Goal: Check status: Check status

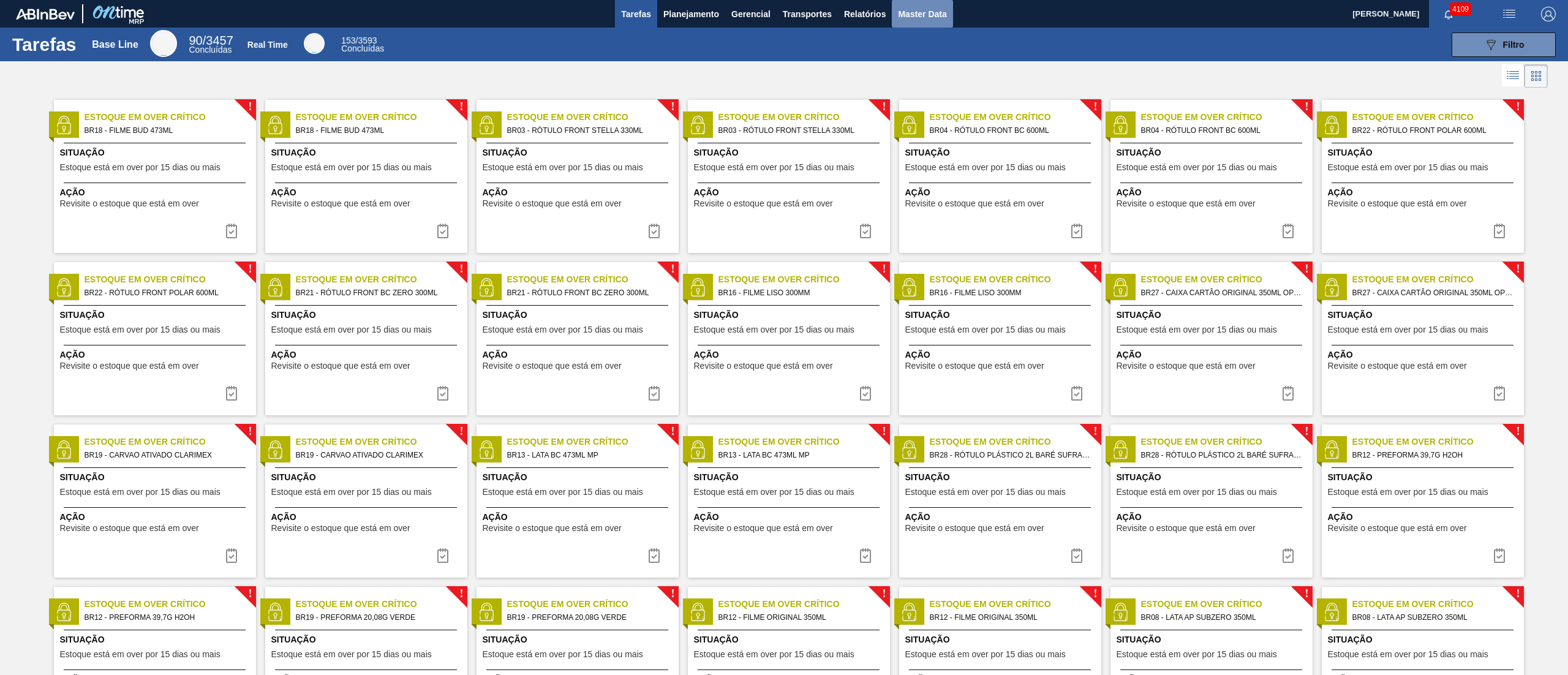
click at [923, 21] on span "Master Data" at bounding box center [921, 14] width 48 height 15
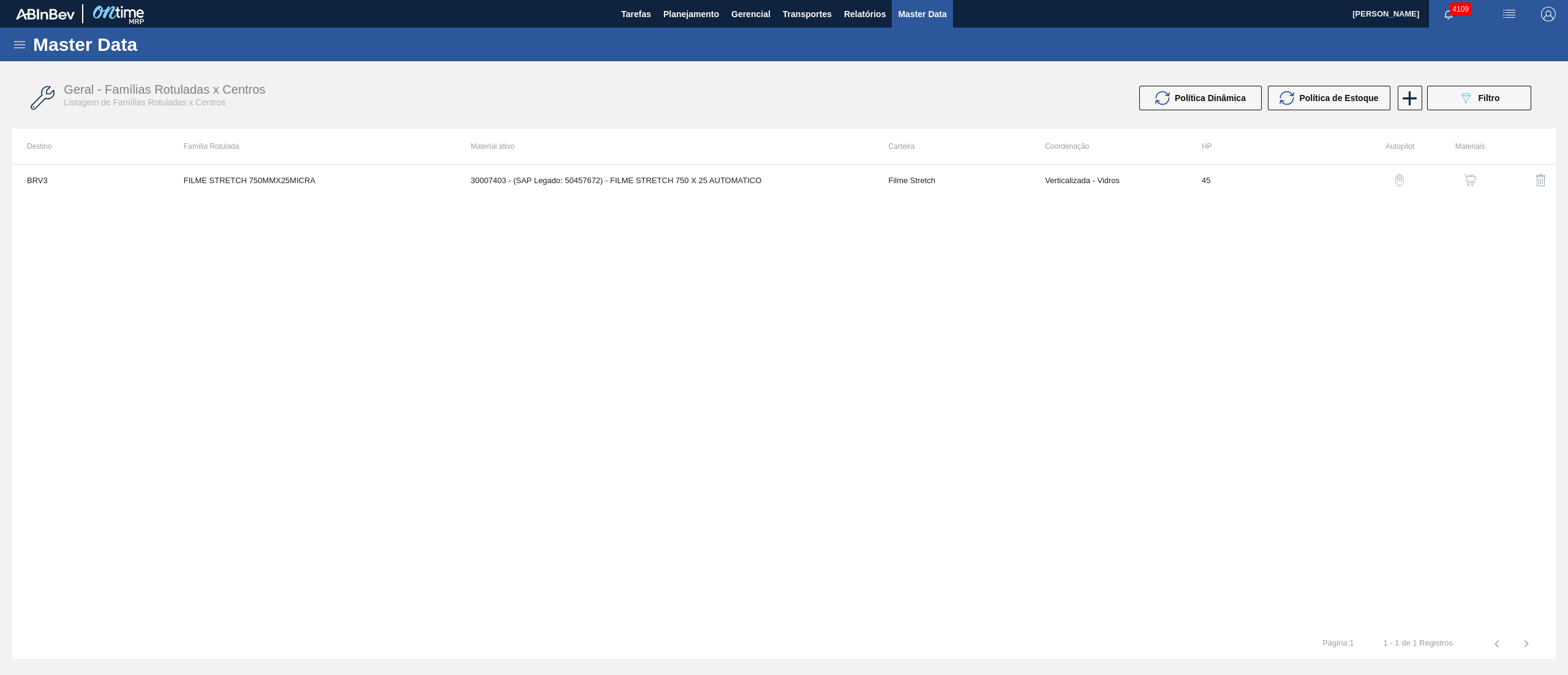
click at [11, 46] on div "Master Data" at bounding box center [784, 44] width 1568 height 34
click at [13, 43] on icon at bounding box center [20, 45] width 15 height 15
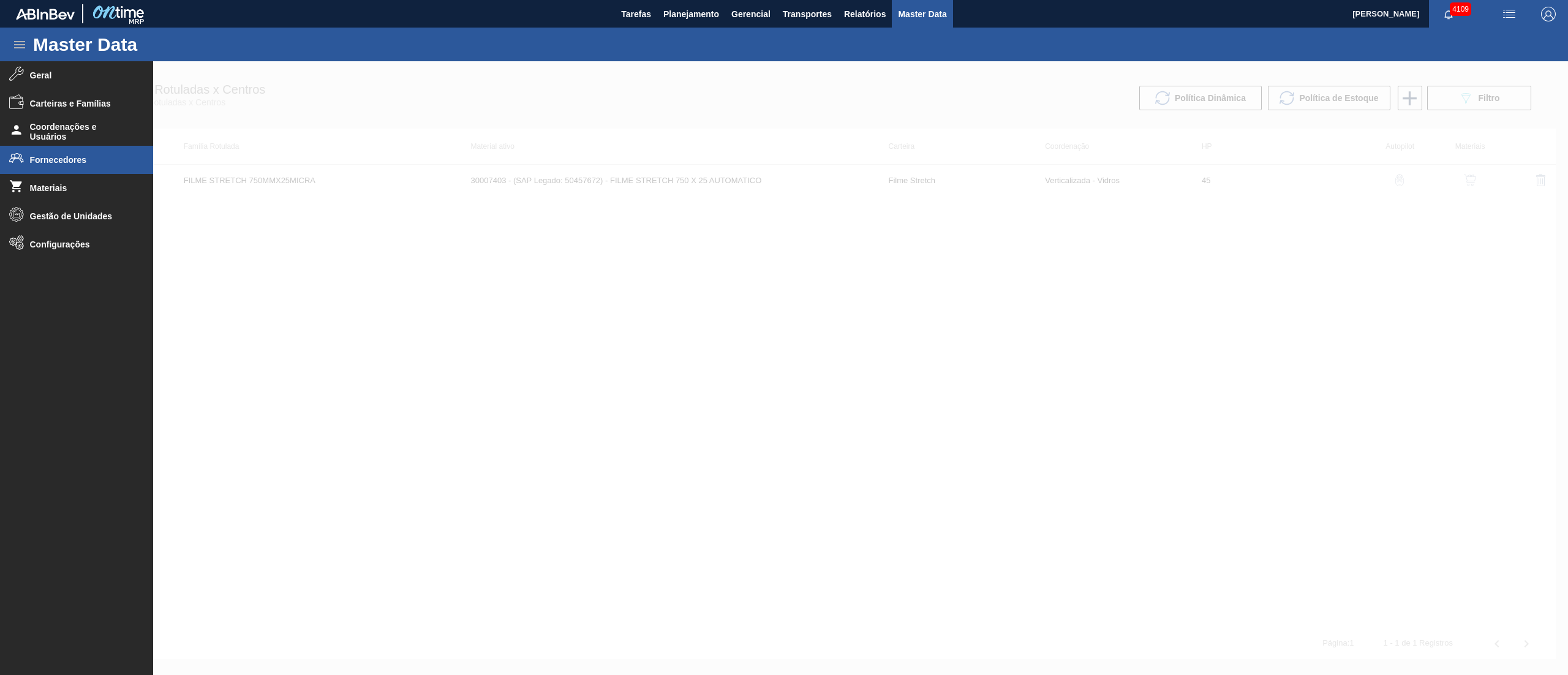
click at [91, 161] on span "Fornecedores" at bounding box center [80, 160] width 101 height 10
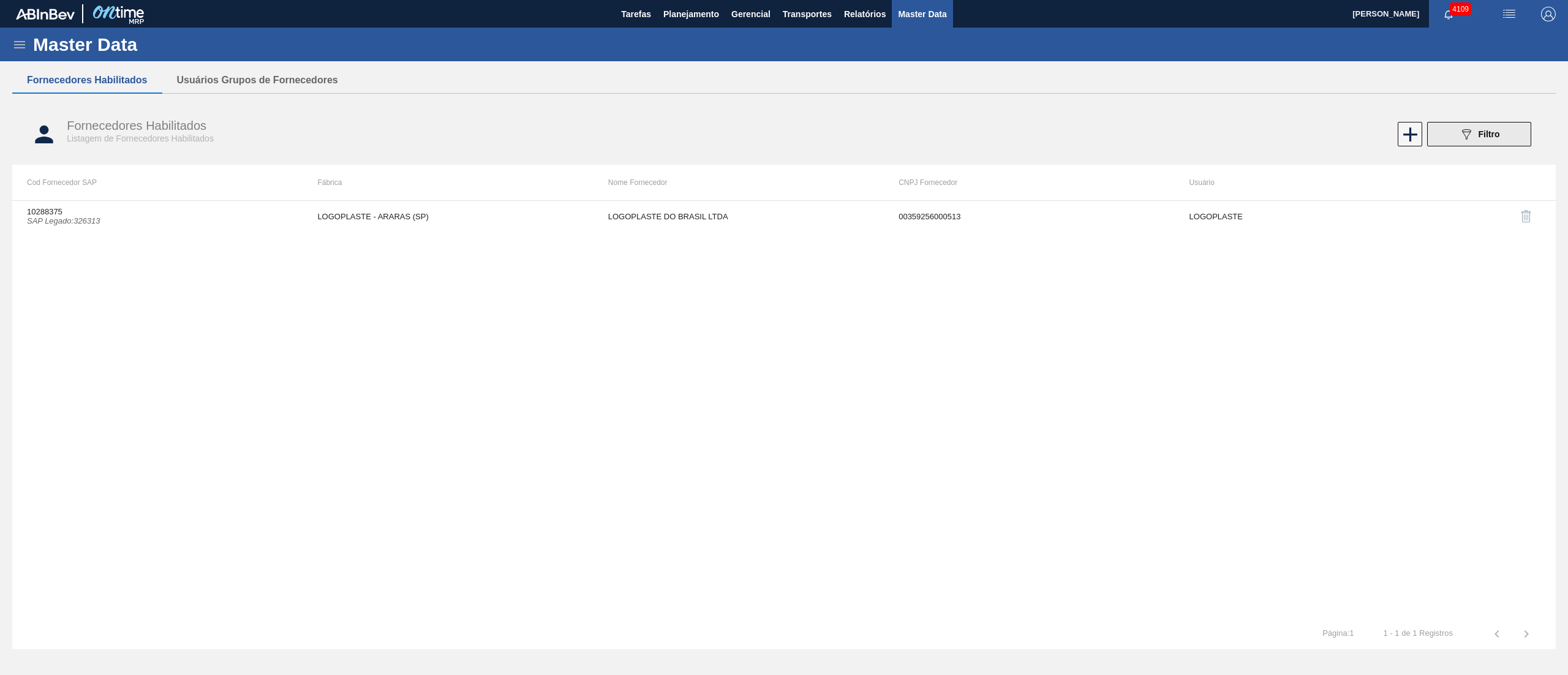
click at [1474, 140] on div "089F7B8B-B2A5-4AFE-B5C0-19BA573D28AC Filtro" at bounding box center [1479, 134] width 41 height 15
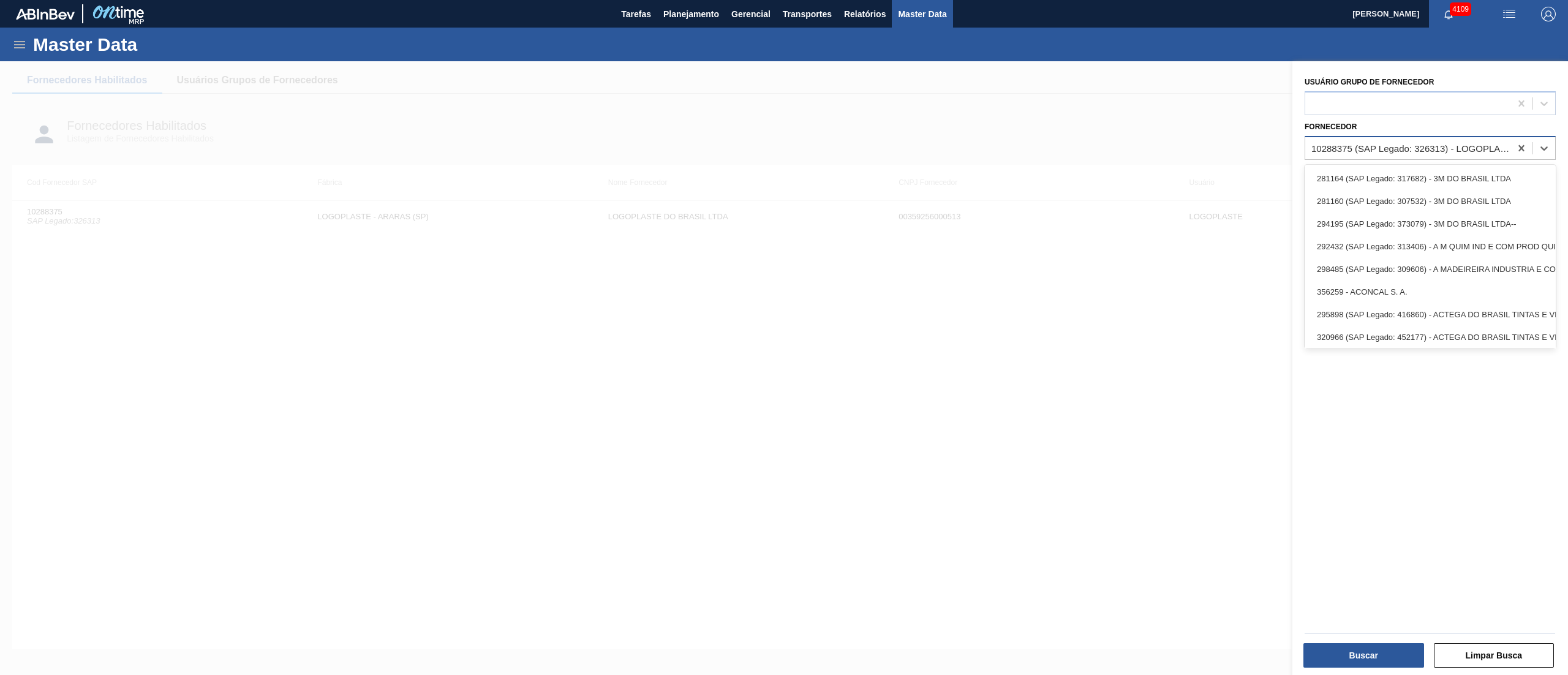
click at [1488, 144] on div "10288375 (SAP Legado: 326313) - LOGOPLASTE DO BRASIL LTDA" at bounding box center [1412, 147] width 200 height 11
click at [1521, 152] on icon at bounding box center [1521, 148] width 12 height 12
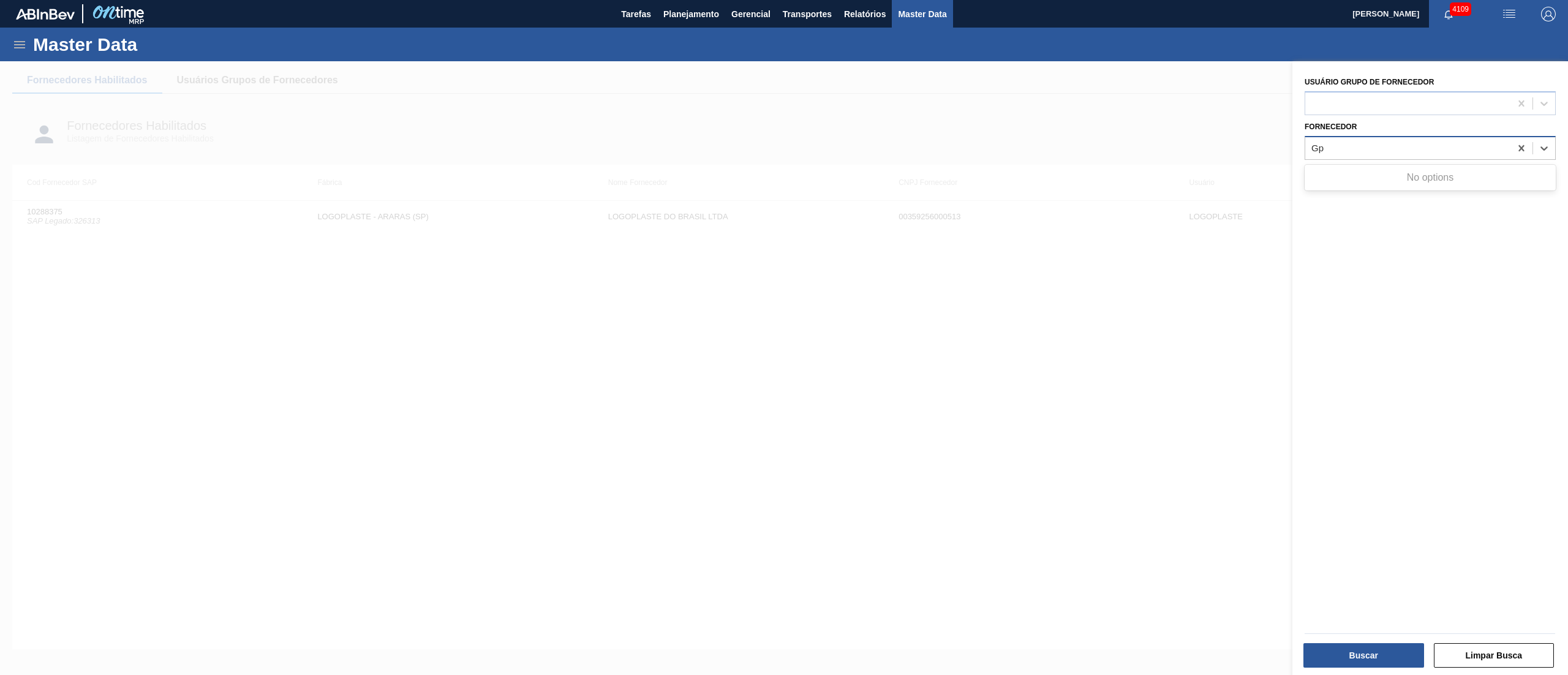
type input "G"
click at [693, 7] on span "Planejamento" at bounding box center [690, 14] width 55 height 15
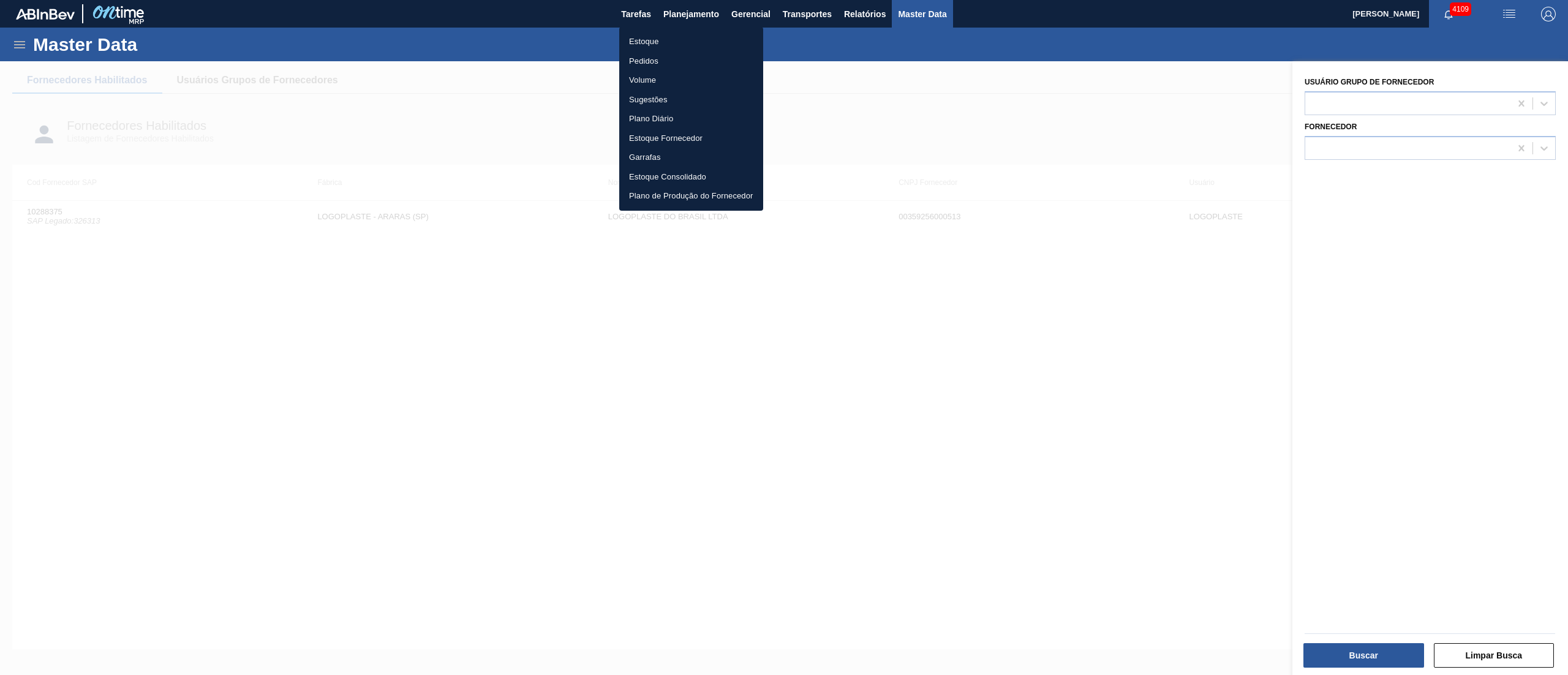
click at [651, 44] on li "Estoque" at bounding box center [691, 41] width 144 height 20
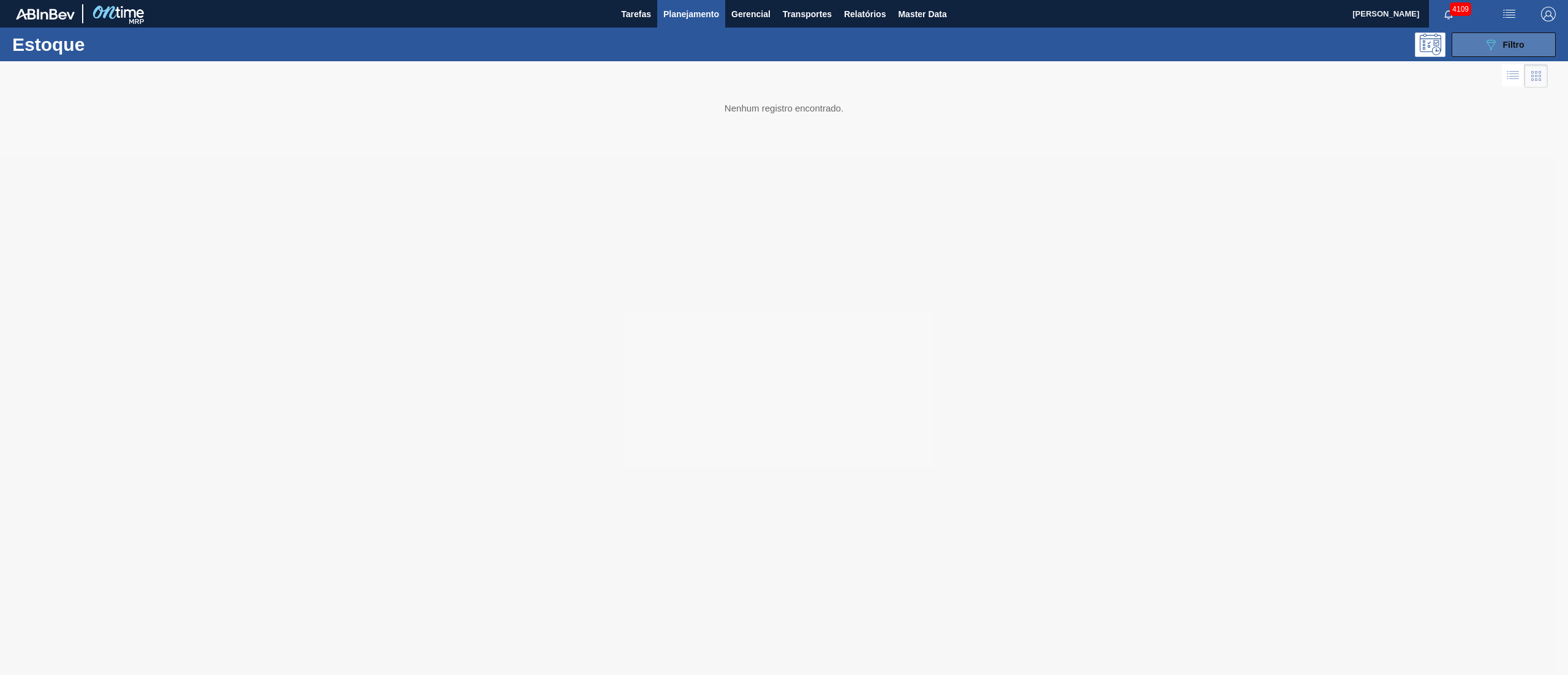
click at [1474, 49] on button "089F7B8B-B2A5-4AFE-B5C0-19BA573D28AC Filtro" at bounding box center [1503, 45] width 104 height 25
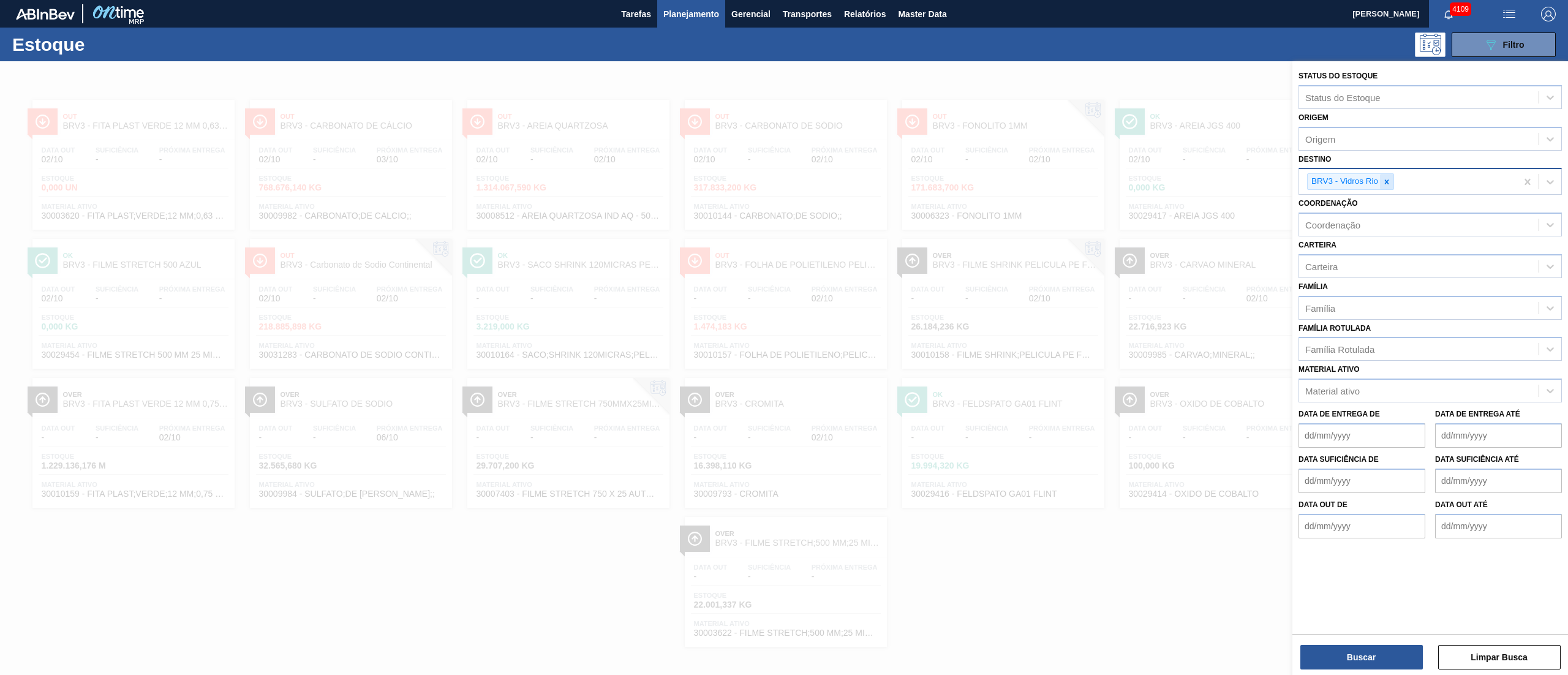
click at [1388, 185] on icon at bounding box center [1386, 182] width 8 height 8
type input "G"
click at [1346, 142] on div "Origem" at bounding box center [1418, 138] width 239 height 17
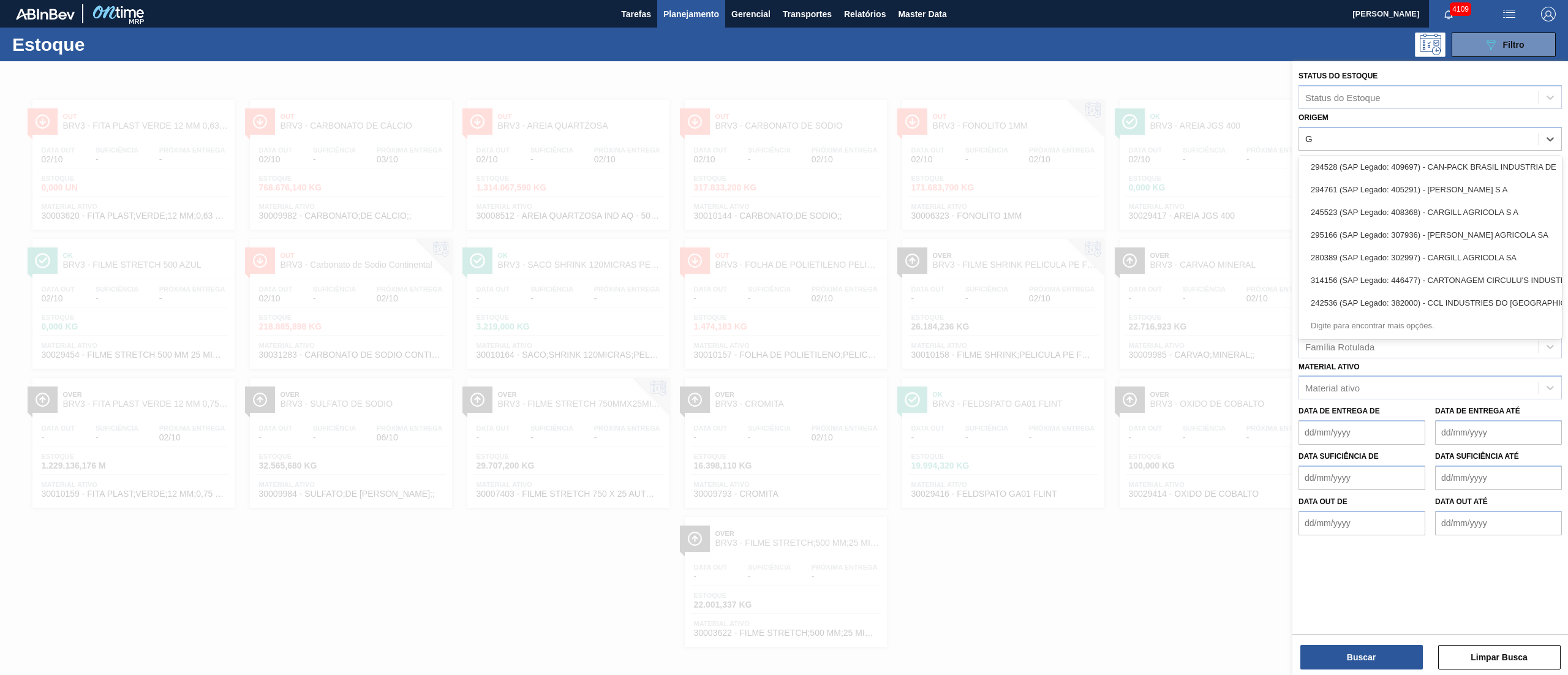
scroll to position [2129, 0]
type input "G"
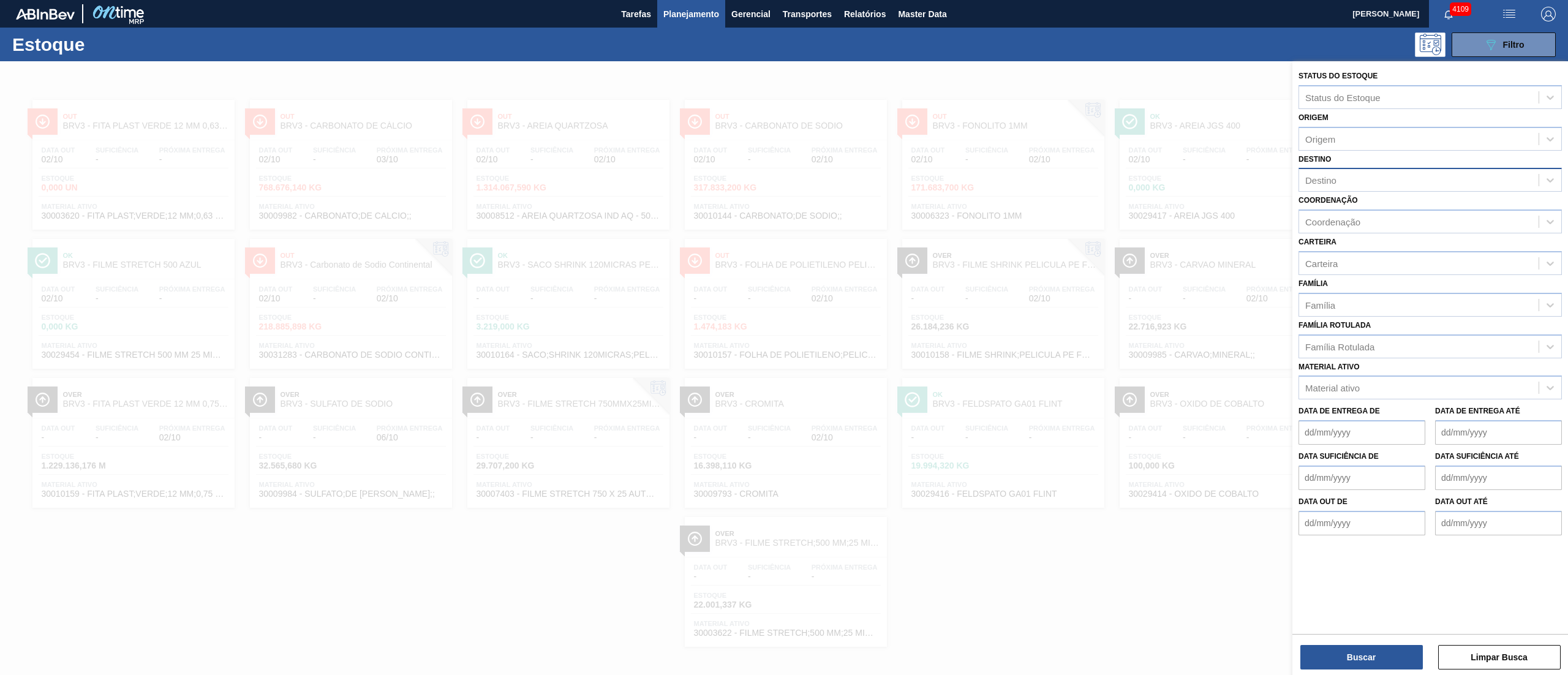
click at [1340, 415] on div "Data de Entrega de" at bounding box center [1361, 423] width 127 height 42
click at [1337, 311] on div "Família" at bounding box center [1418, 304] width 239 height 17
type input "caixa"
click at [1363, 387] on div "[PERSON_NAME]" at bounding box center [1430, 380] width 263 height 22
click at [1344, 651] on button "Buscar" at bounding box center [1361, 658] width 123 height 25
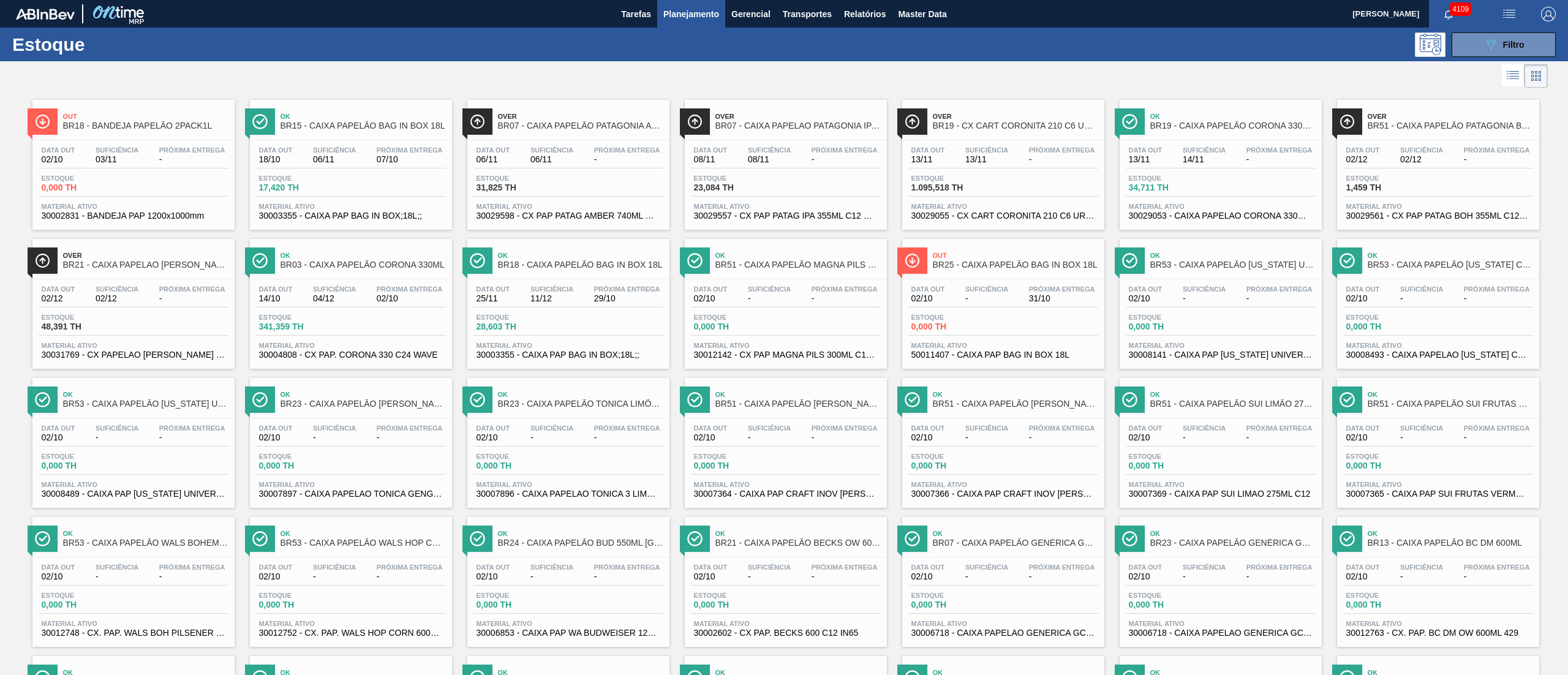
click at [530, 173] on div "Data out 06/11 Suficiência 06/11 Próxima Entrega - Estoque 31,825 TH Material a…" at bounding box center [568, 181] width 202 height 84
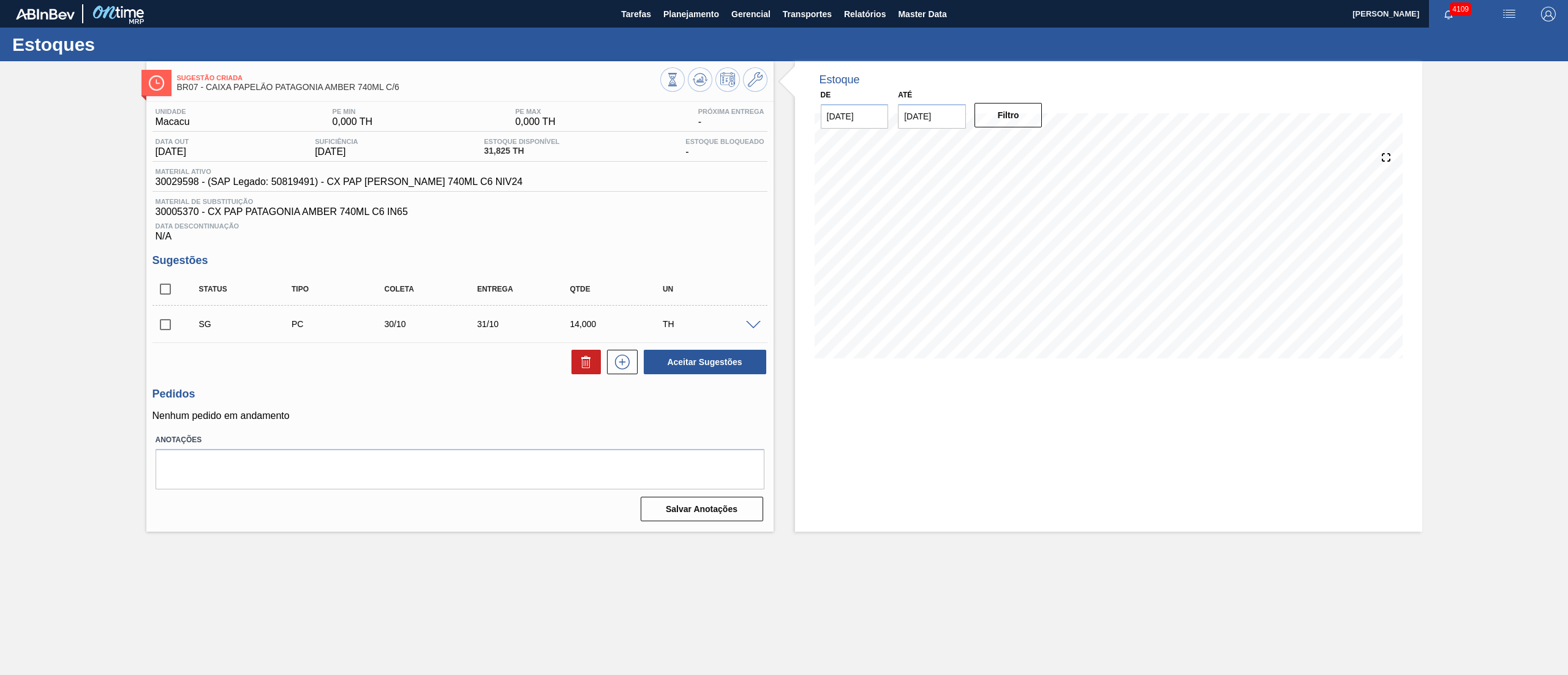
click at [753, 321] on div at bounding box center [755, 324] width 25 height 9
click at [754, 328] on span at bounding box center [753, 325] width 15 height 9
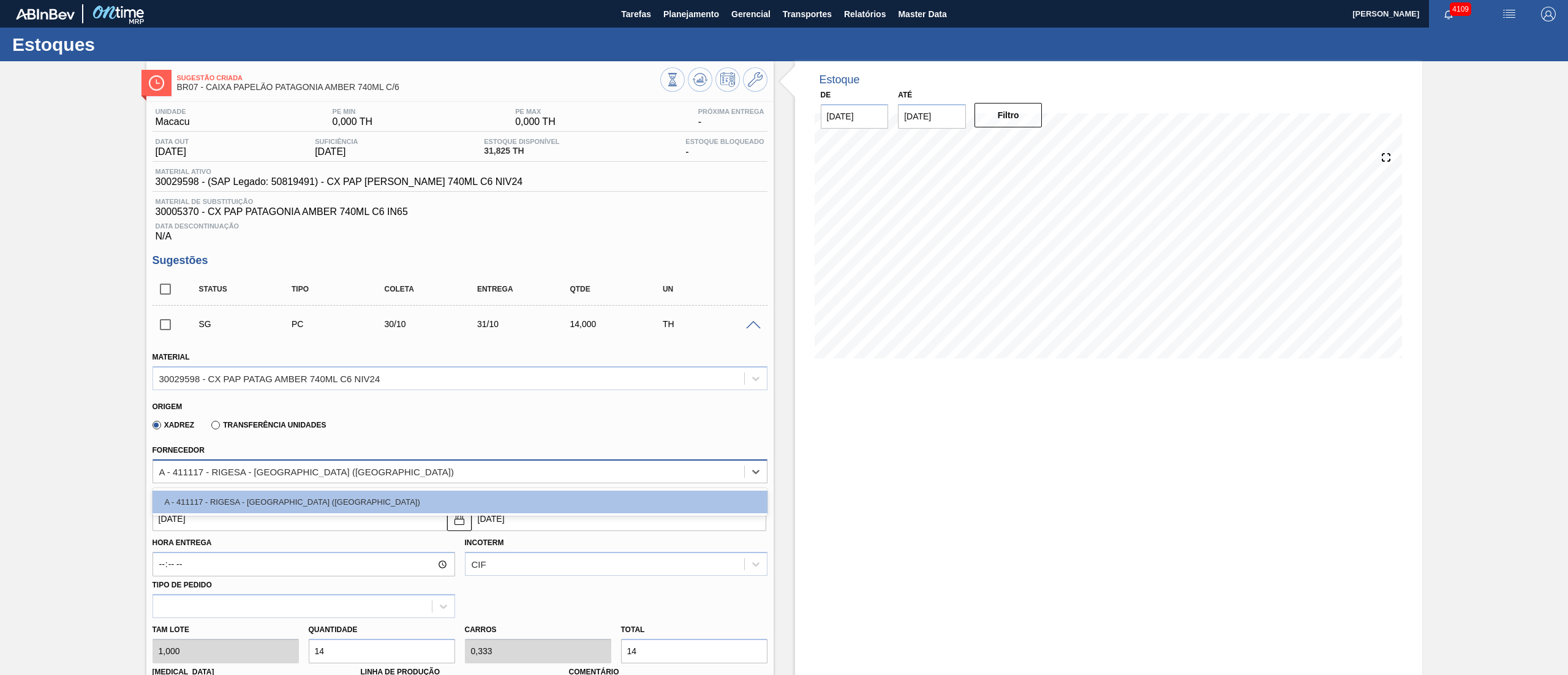
click at [342, 476] on div "A - 411117 - RIGESA - [GEOGRAPHIC_DATA] ([GEOGRAPHIC_DATA])" at bounding box center [449, 470] width 591 height 17
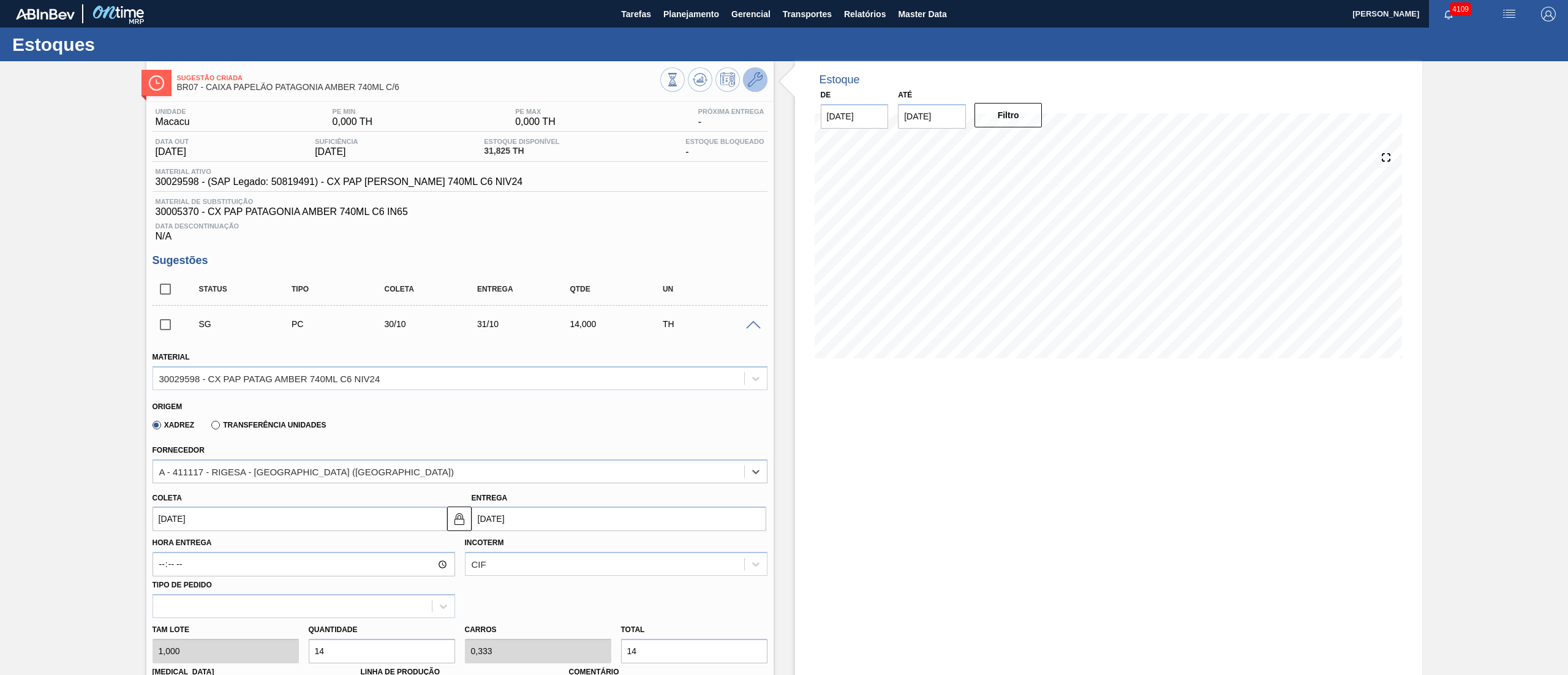
click at [749, 87] on span at bounding box center [755, 80] width 15 height 15
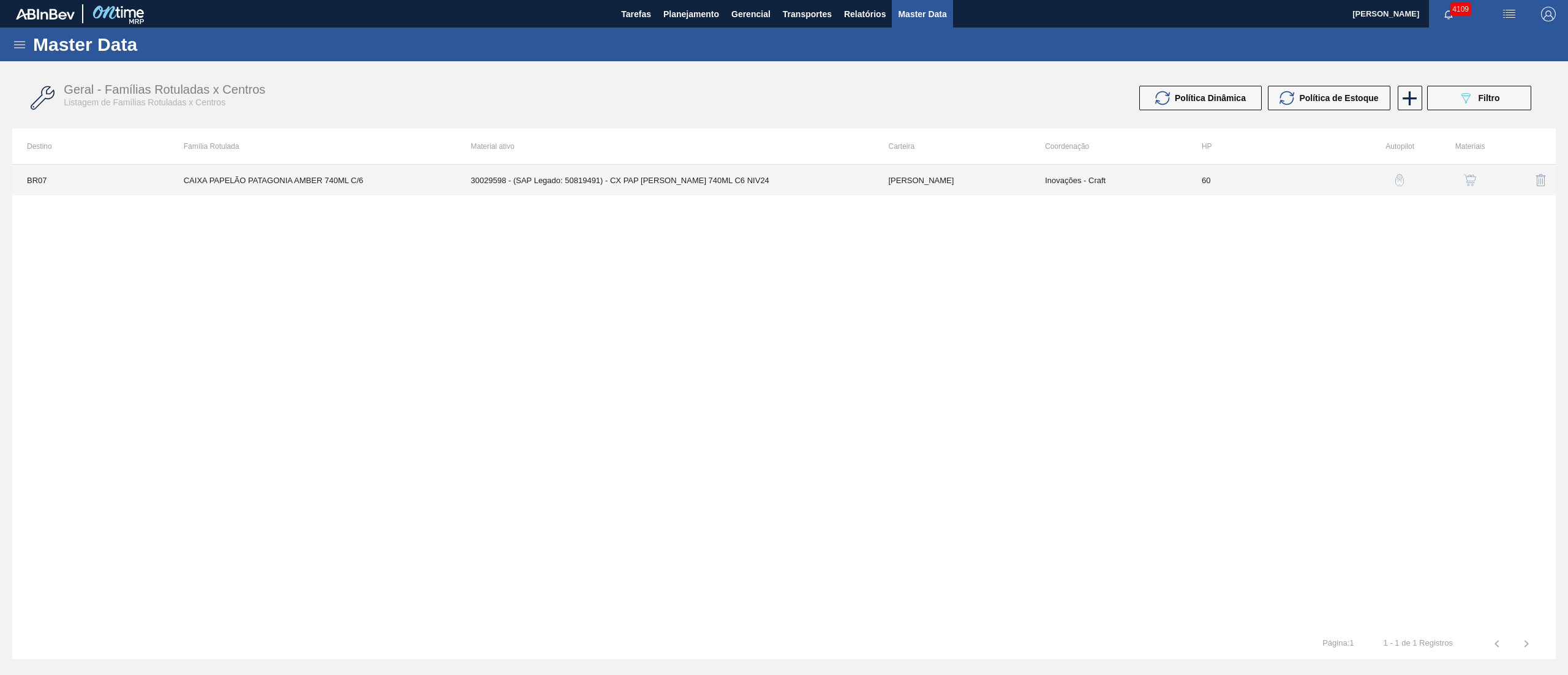
click at [723, 181] on td "30029598 - (SAP Legado: 50819491) - CX PAP [PERSON_NAME] 740ML C6 NIV24" at bounding box center [665, 180] width 417 height 31
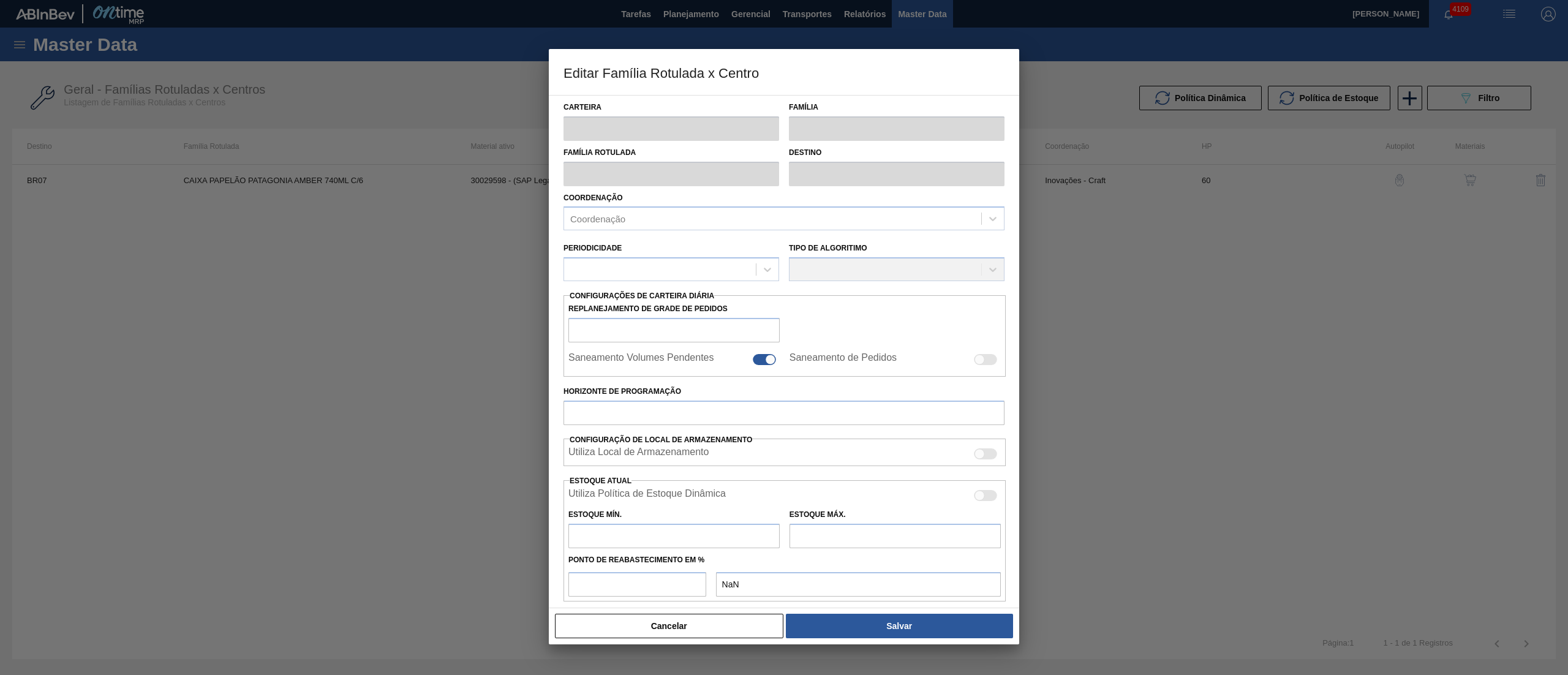
type input "[PERSON_NAME]"
type input "CAIXA PAPELÃO PATAGONIA AMBER 740ML C/6"
type input "BR07 - Macacu"
type input "60"
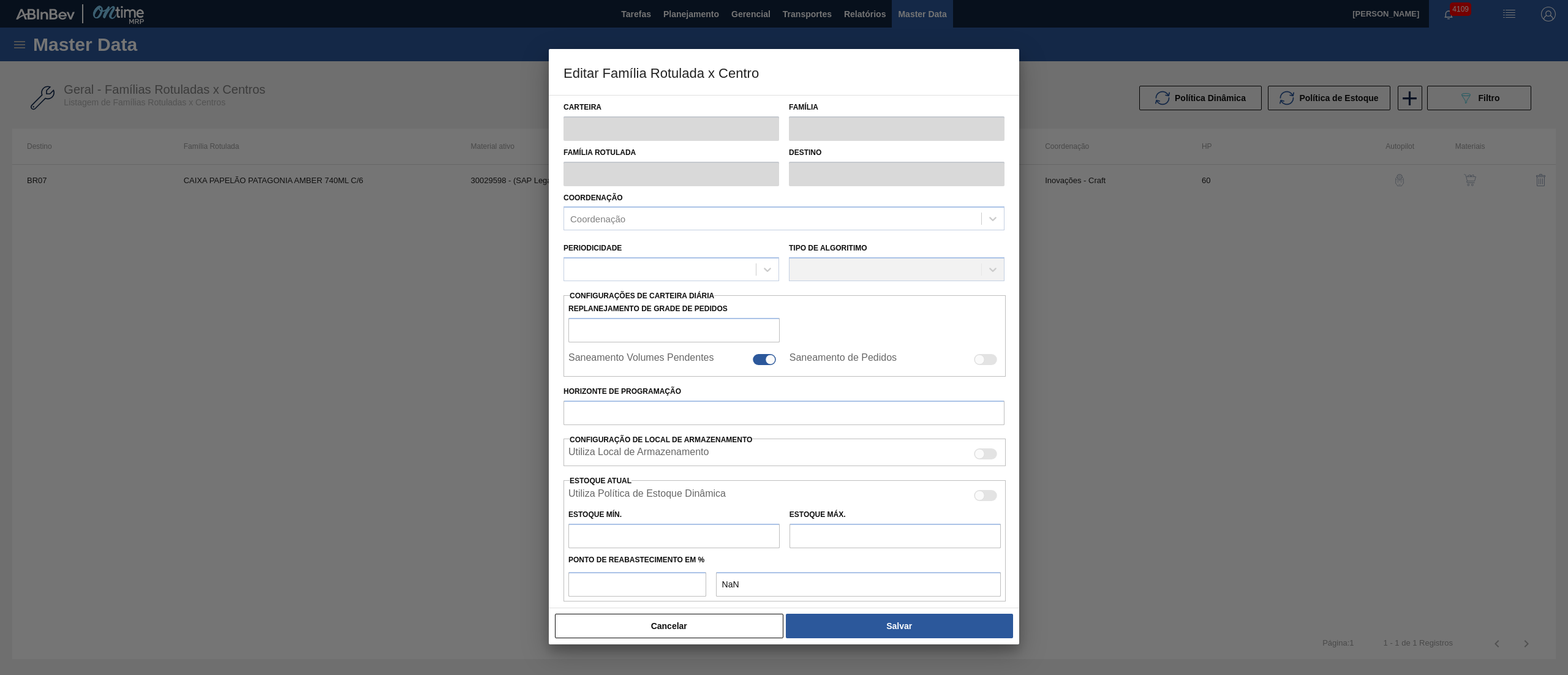
type input "0"
type input "100"
type input "0,000"
checkbox input "true"
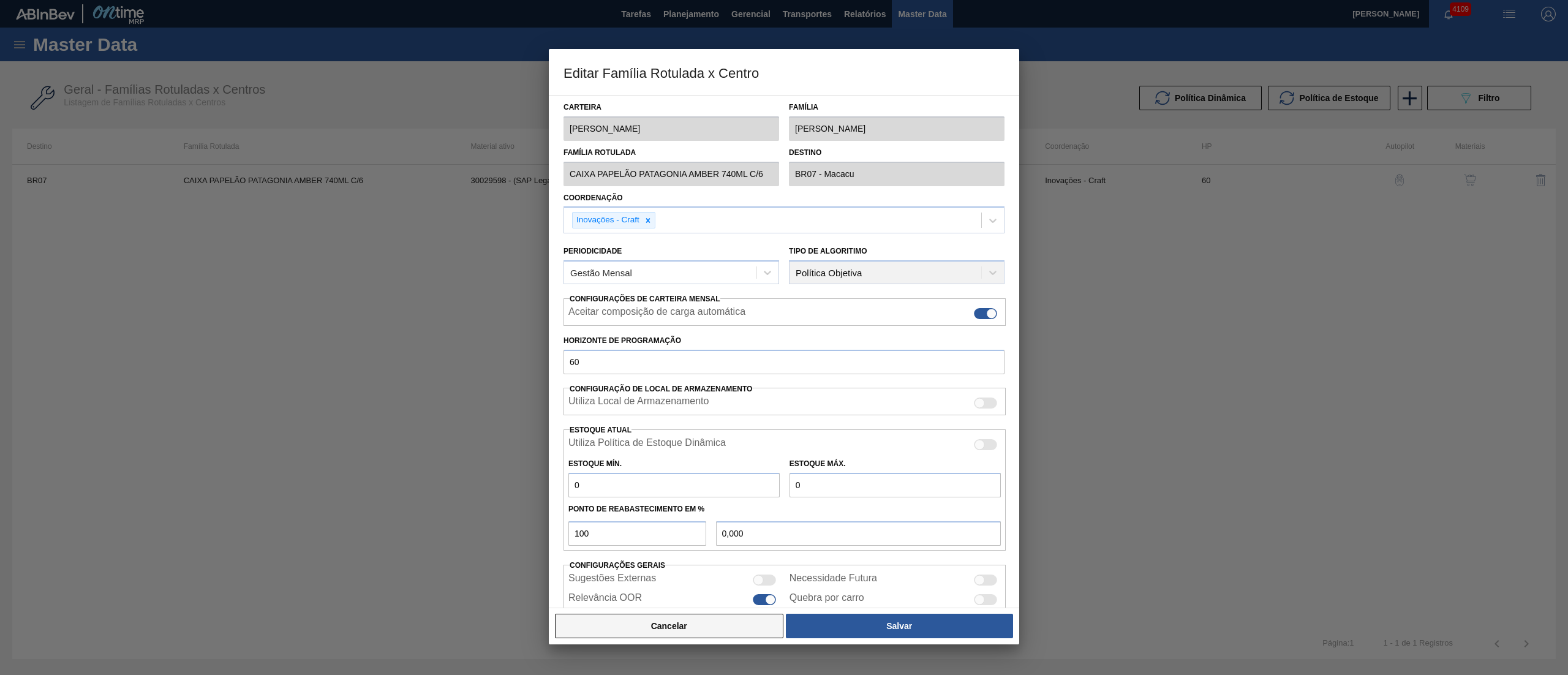
click at [703, 632] on button "Cancelar" at bounding box center [669, 626] width 228 height 25
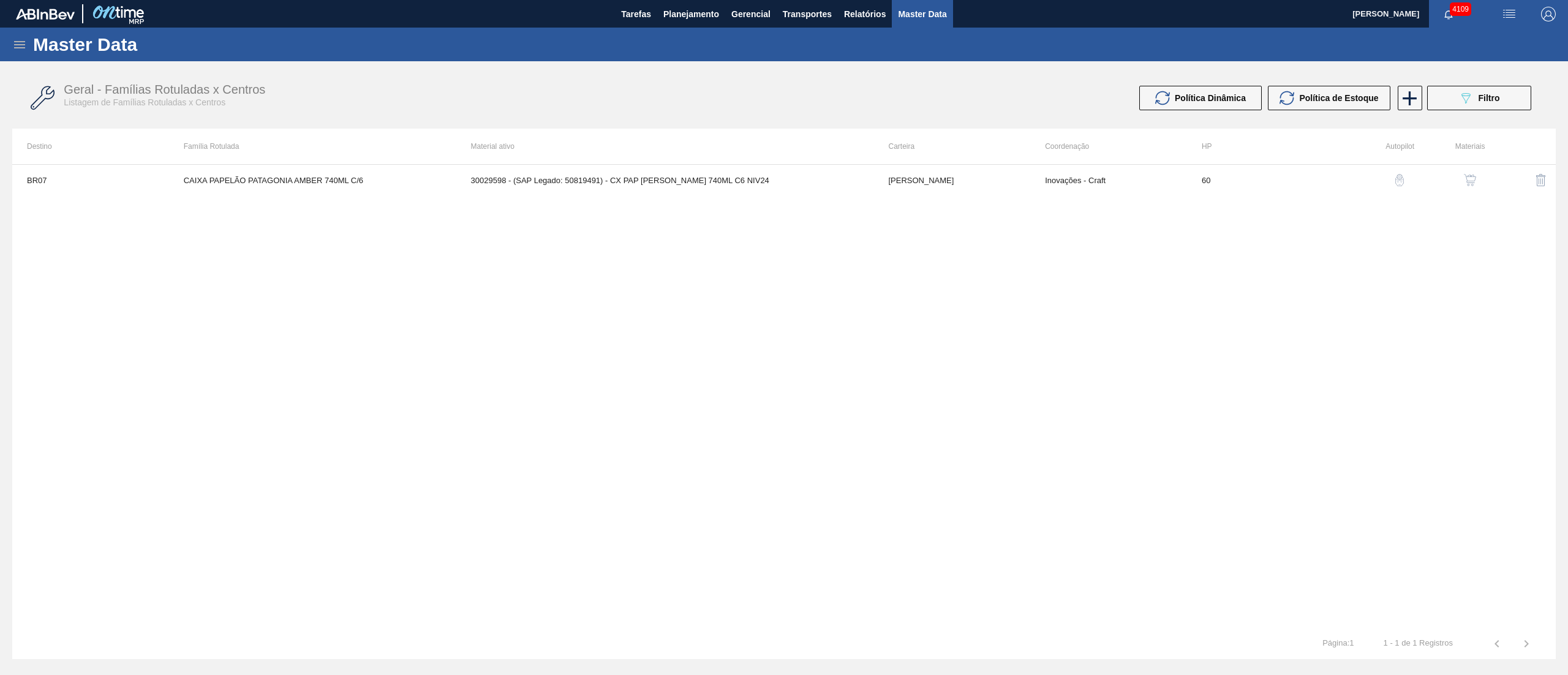
click at [1461, 180] on button "button" at bounding box center [1469, 181] width 30 height 30
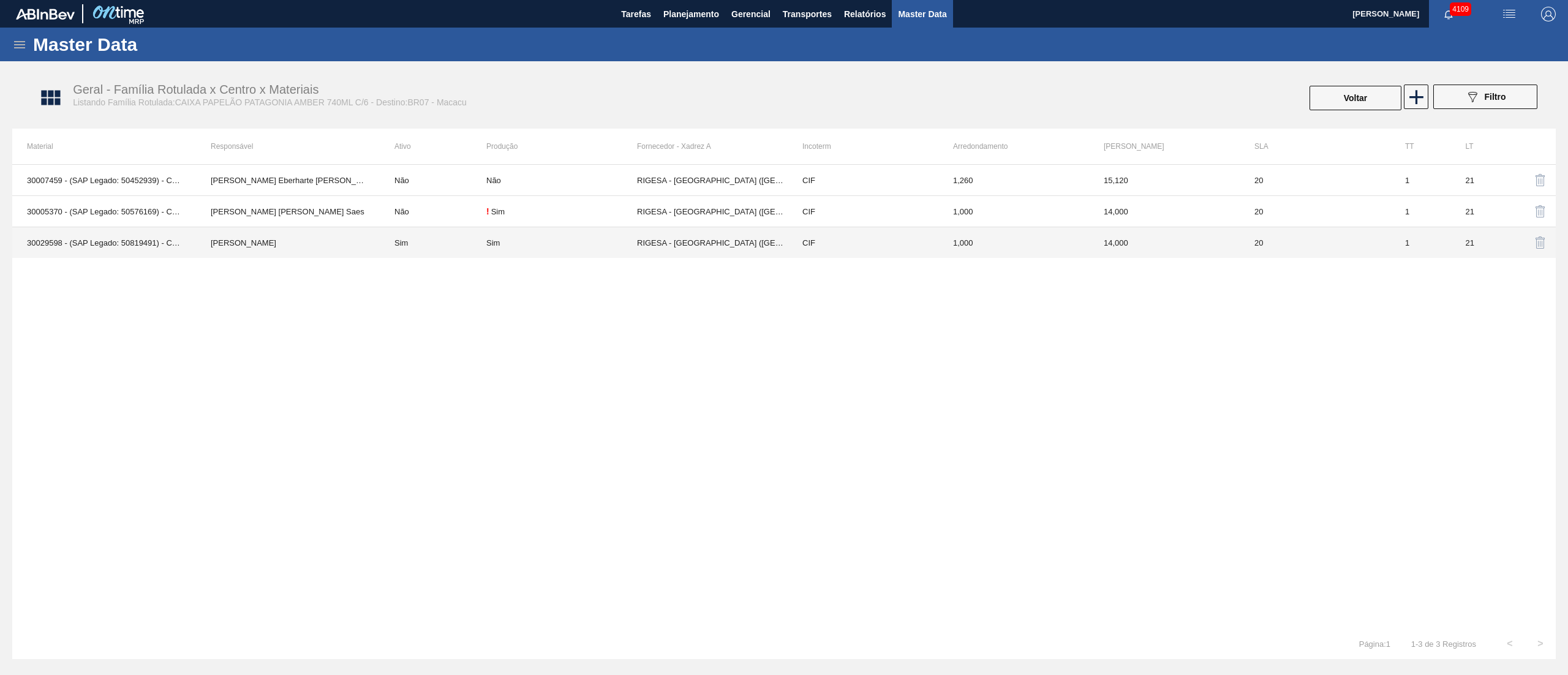
click at [710, 247] on td "RIGESA - [GEOGRAPHIC_DATA] ([GEOGRAPHIC_DATA])" at bounding box center [712, 243] width 151 height 31
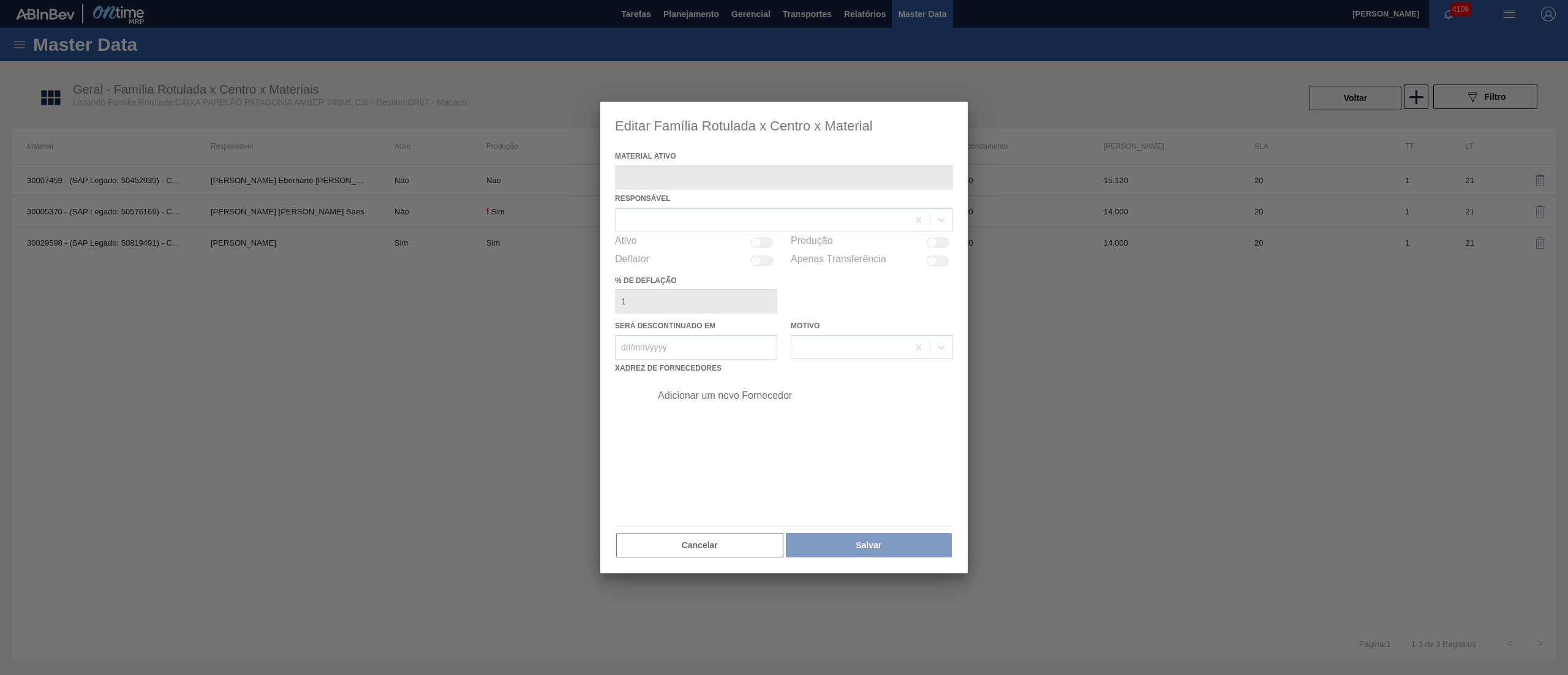
type ativo "30029598 - (SAP Legado: 50819491) - CX PAP [PERSON_NAME] 740ML C6 NIV24"
checkbox input "true"
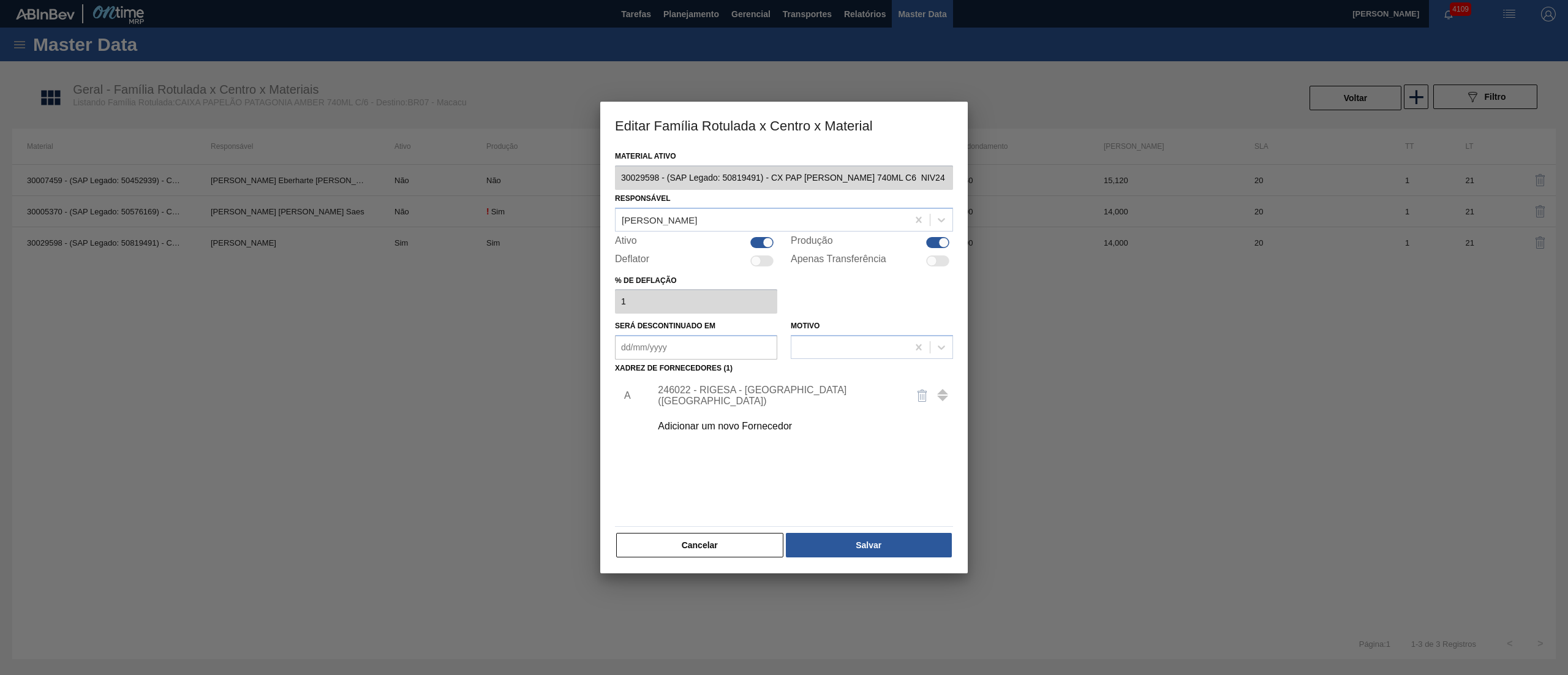
click at [669, 552] on button "Cancelar" at bounding box center [700, 546] width 167 height 25
